Goal: Navigation & Orientation: Find specific page/section

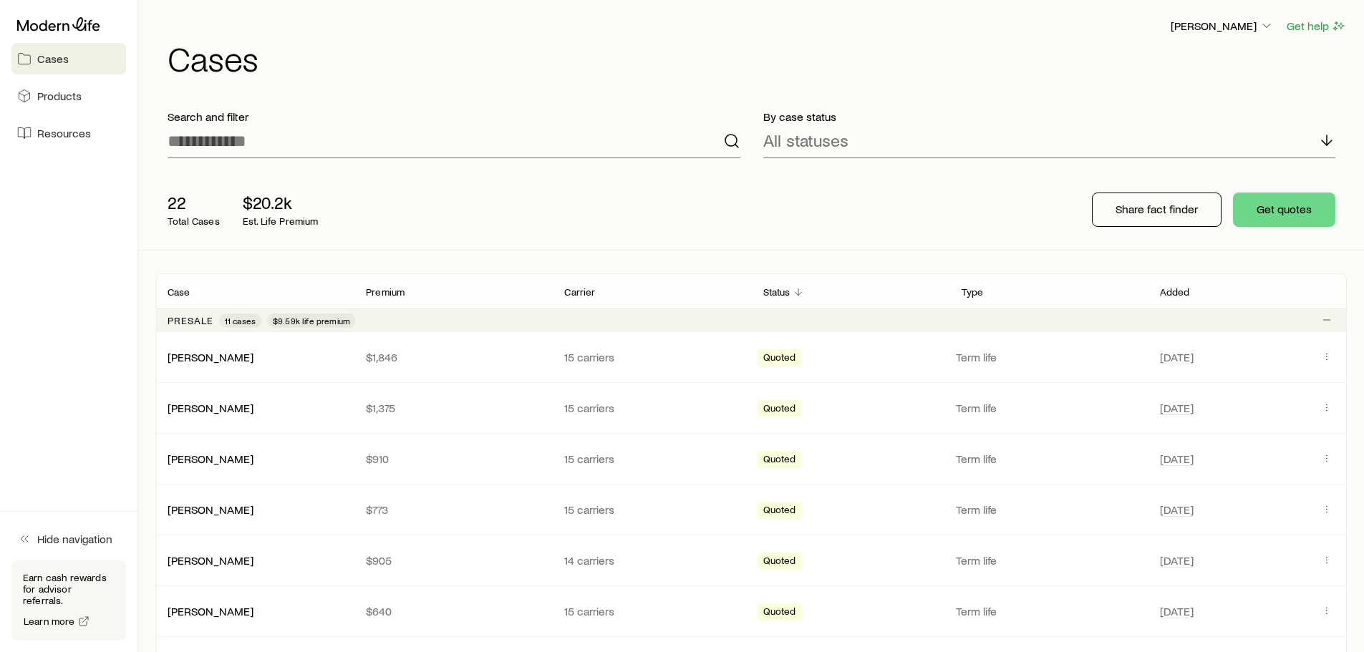
drag, startPoint x: 463, startPoint y: 0, endPoint x: 654, endPoint y: 86, distance: 209.0
click at [654, 86] on div "[PERSON_NAME] Get help Cases" at bounding box center [751, 46] width 1191 height 92
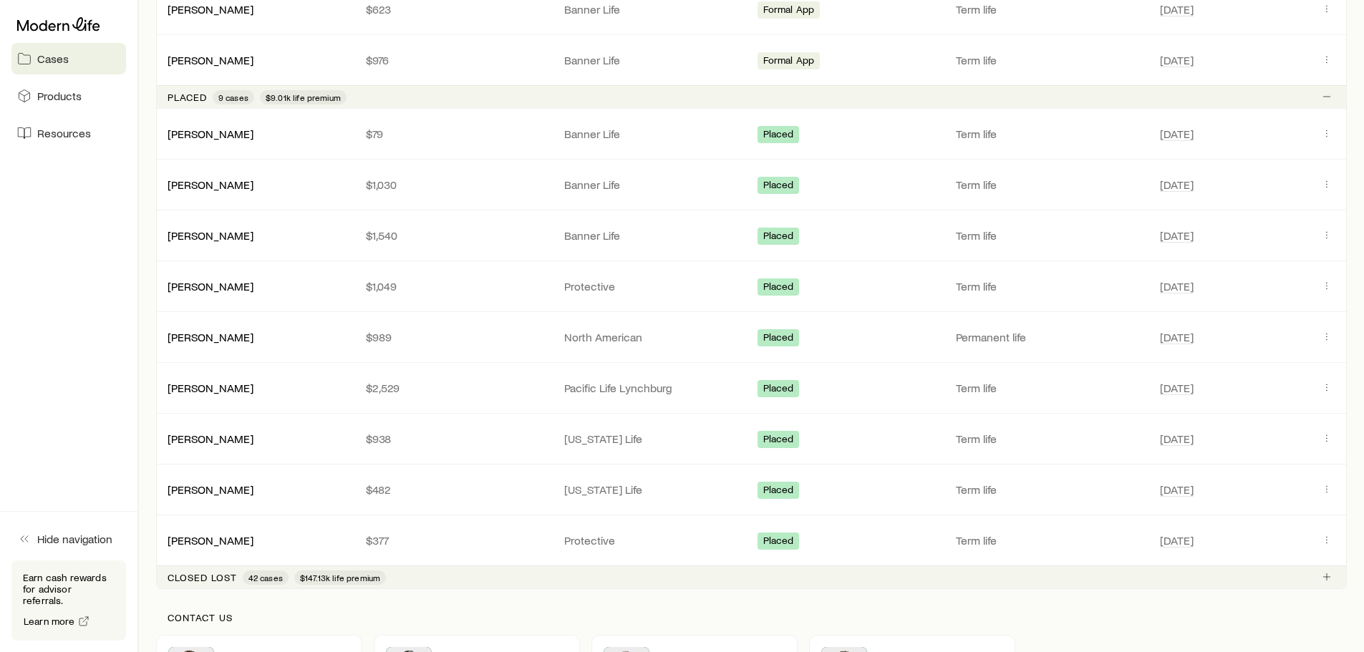
scroll to position [931, 0]
click at [210, 135] on link "[PERSON_NAME]" at bounding box center [211, 132] width 86 height 14
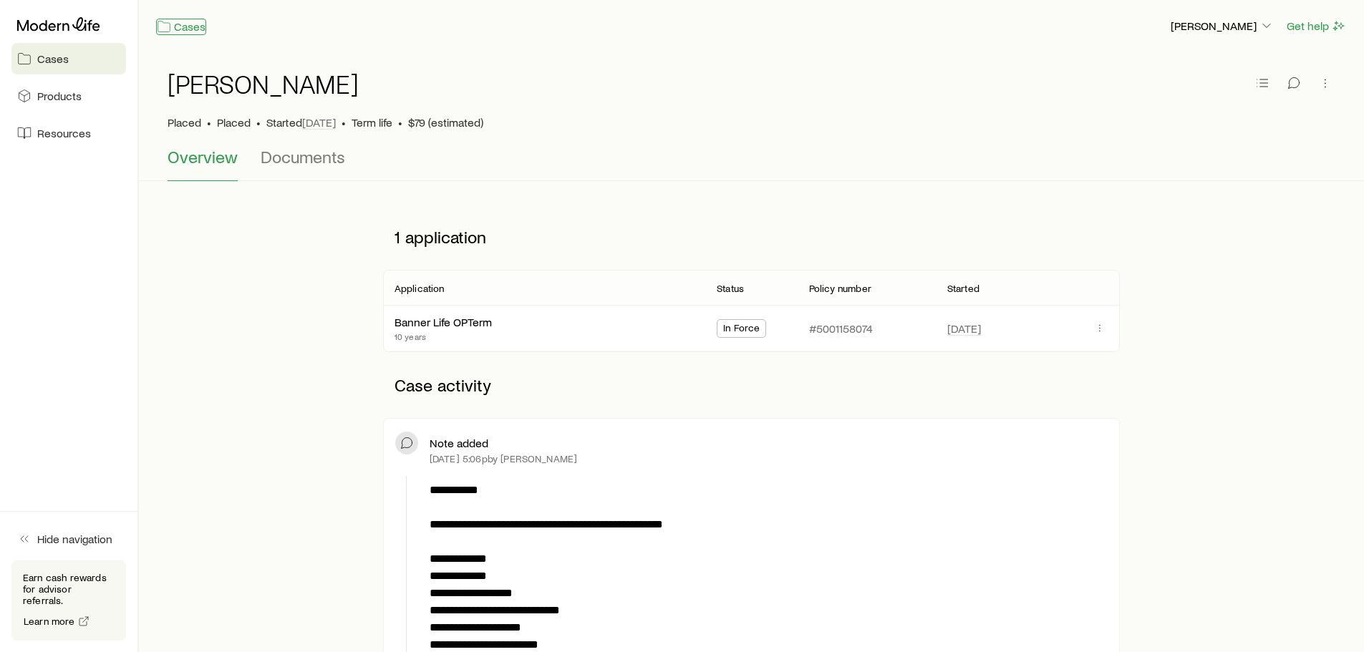
click at [196, 33] on link "Cases" at bounding box center [181, 27] width 50 height 16
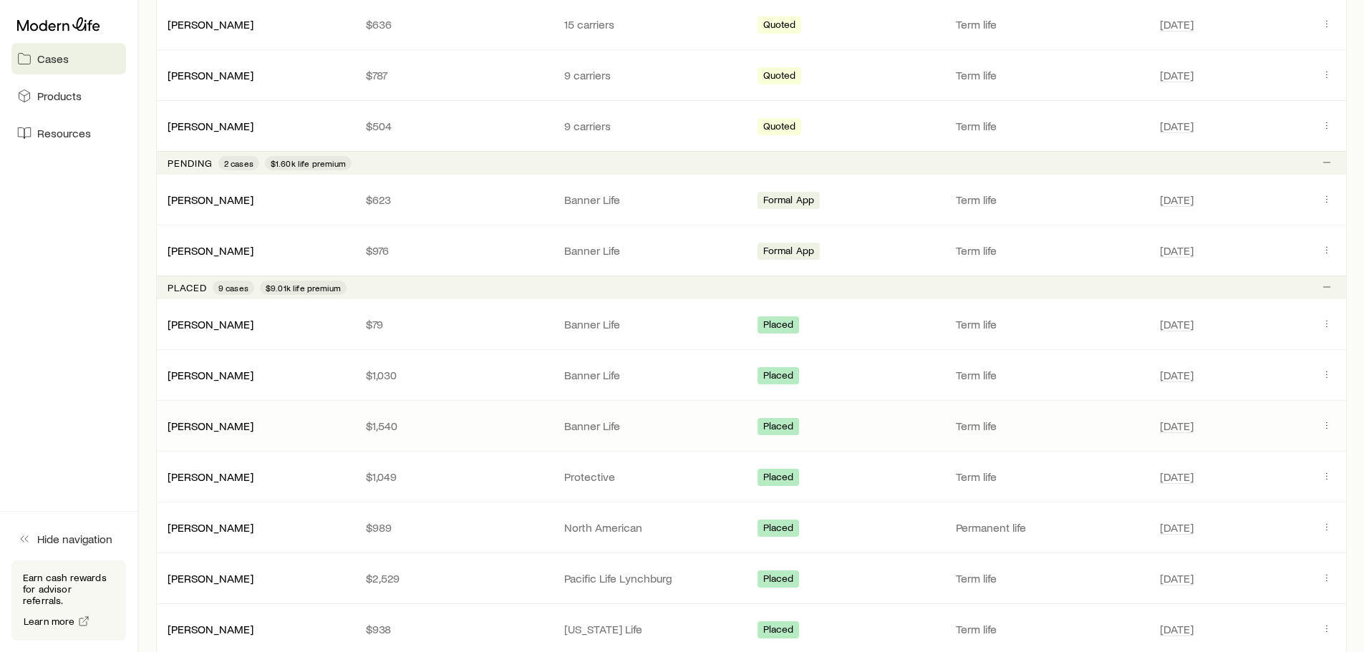
scroll to position [788, 0]
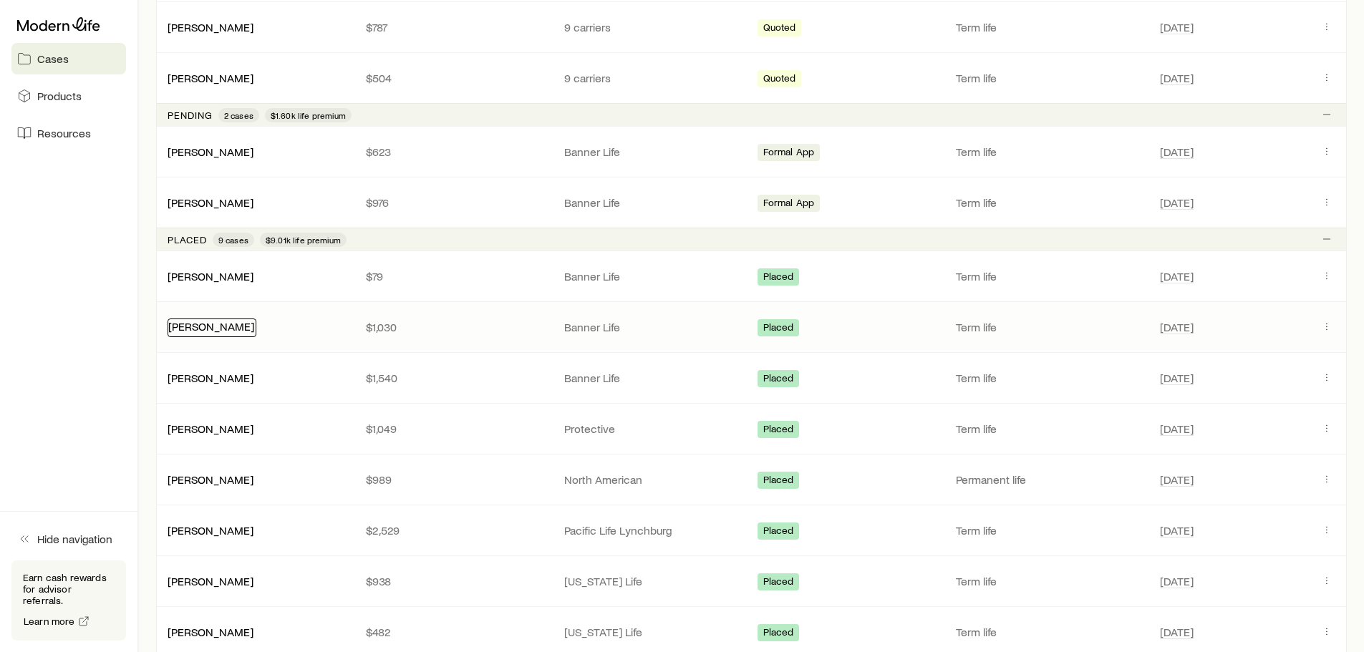
click at [209, 329] on link "[PERSON_NAME]" at bounding box center [211, 326] width 86 height 14
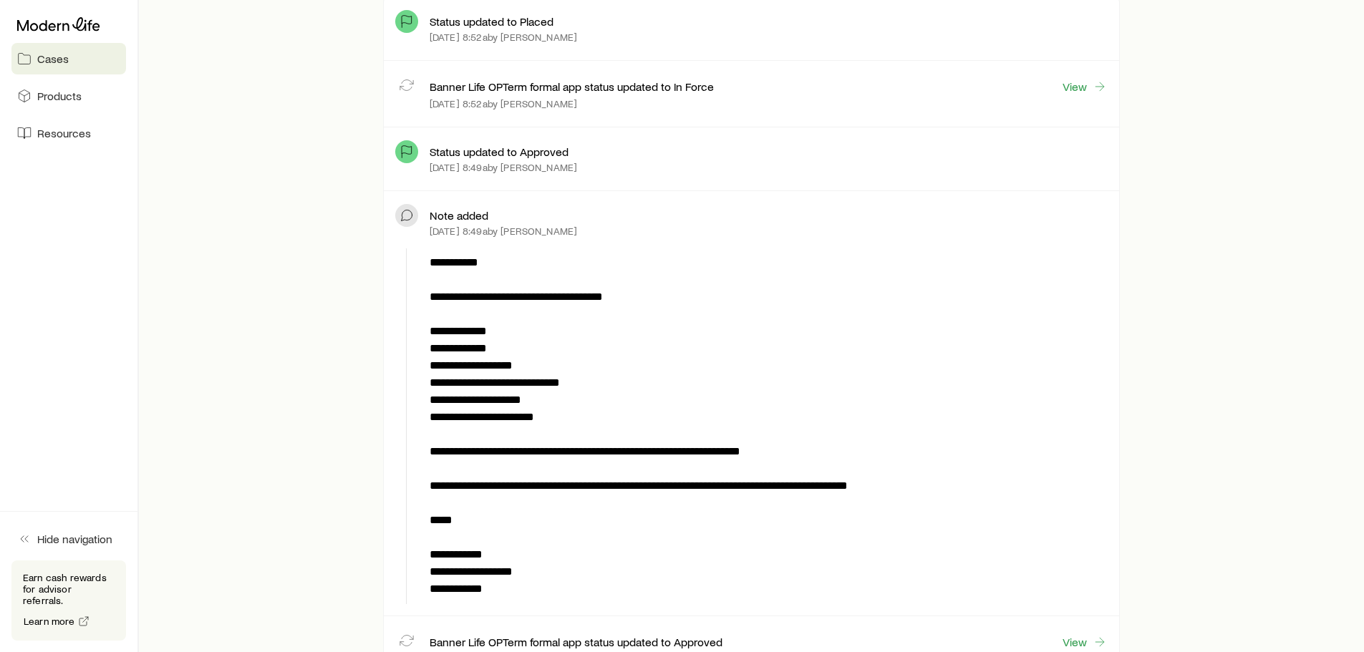
scroll to position [430, 0]
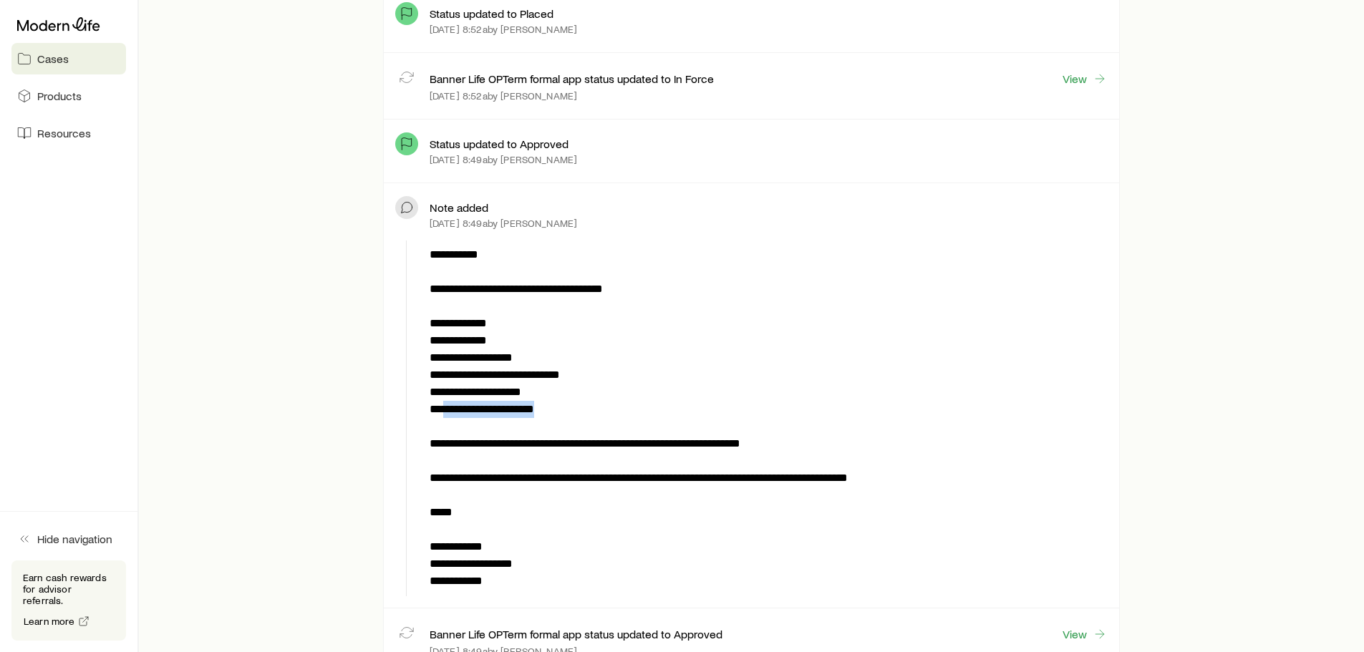
drag, startPoint x: 444, startPoint y: 410, endPoint x: 629, endPoint y: 412, distance: 184.8
click at [629, 412] on p "**********" at bounding box center [766, 418] width 672 height 344
click at [800, 322] on p "**********" at bounding box center [766, 418] width 672 height 344
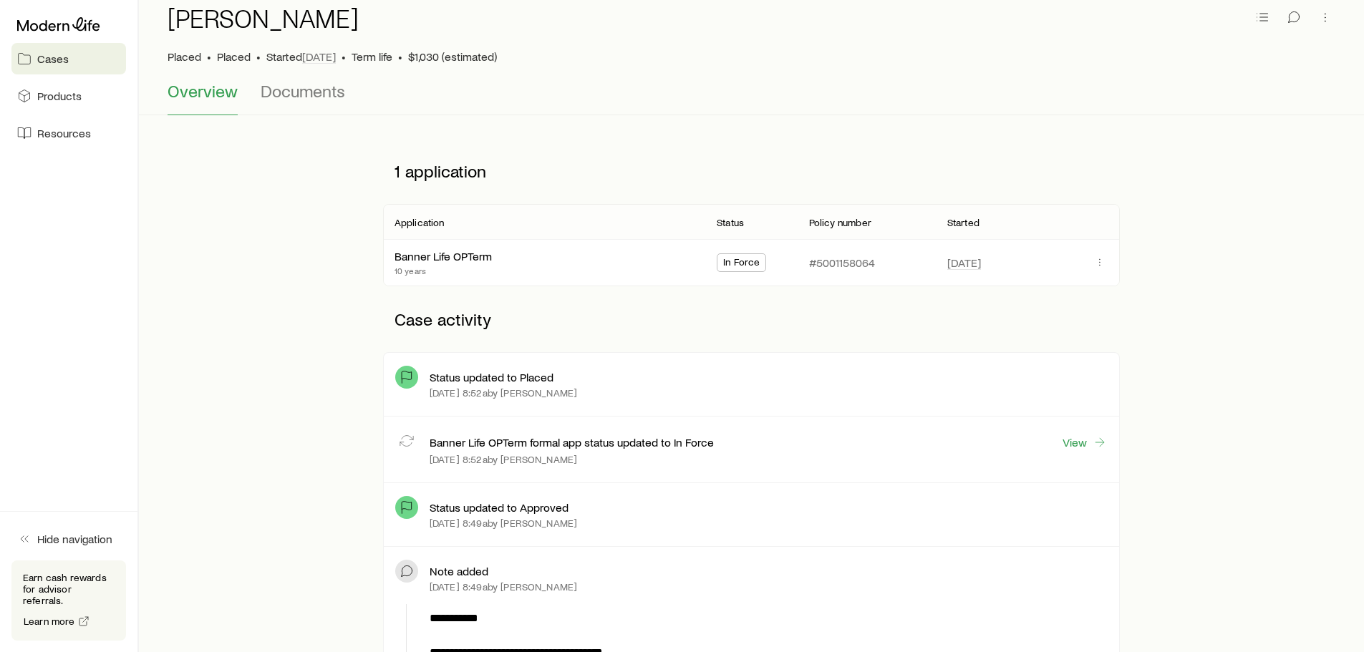
scroll to position [0, 0]
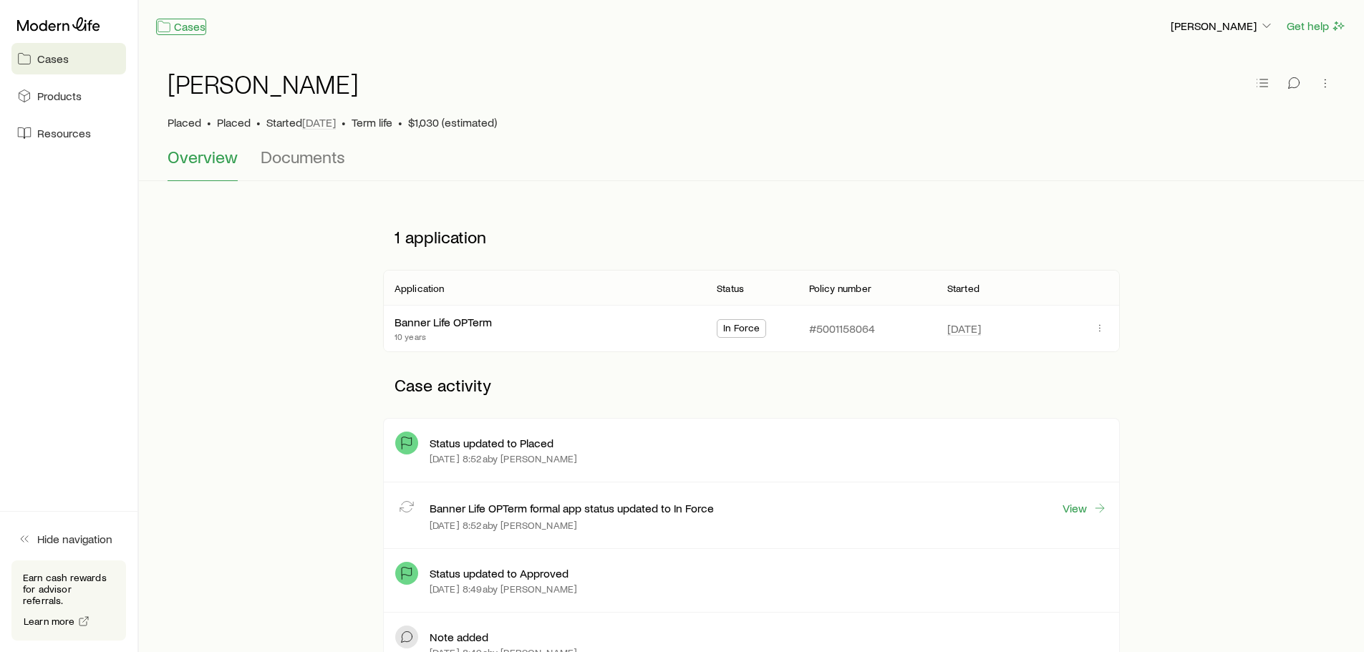
click at [182, 34] on link "Cases" at bounding box center [181, 27] width 50 height 16
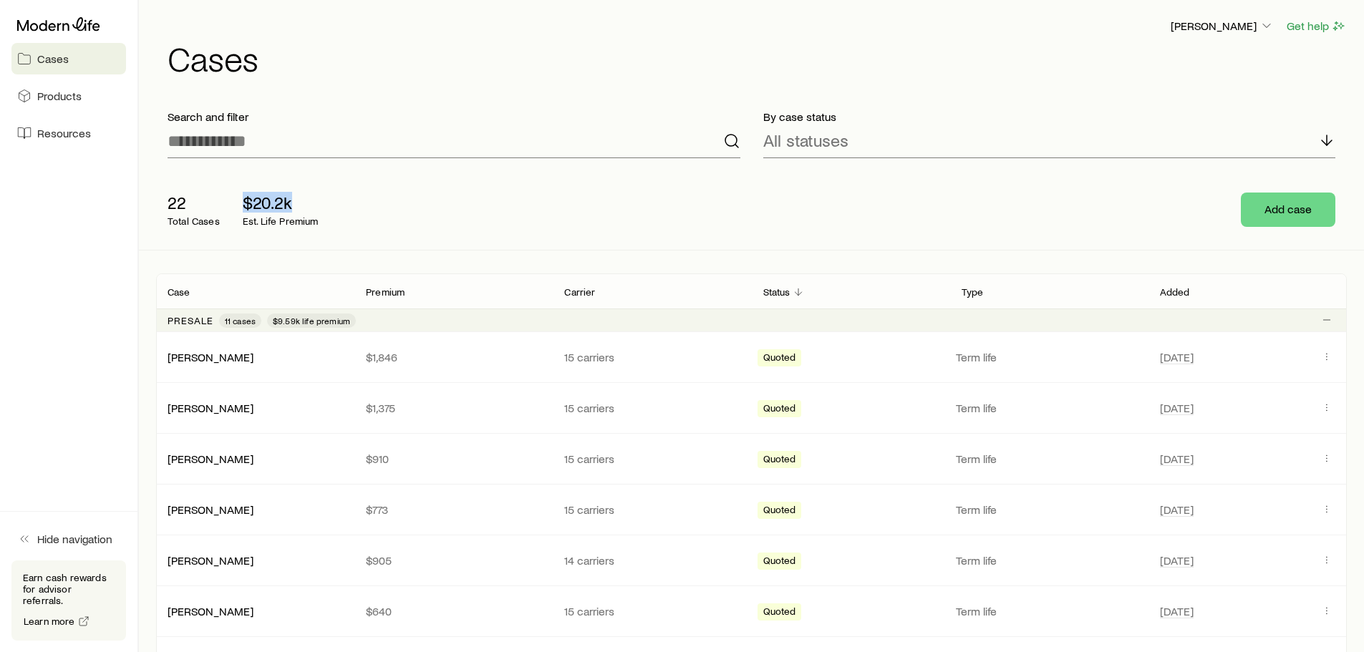
drag, startPoint x: 246, startPoint y: 201, endPoint x: 311, endPoint y: 208, distance: 64.8
click at [311, 208] on p "$20.2k" at bounding box center [281, 203] width 76 height 20
click at [354, 246] on div "22 Total Cases $20.2k Est. Life Premium Add case" at bounding box center [751, 210] width 1191 height 80
